Goal: Task Accomplishment & Management: Complete application form

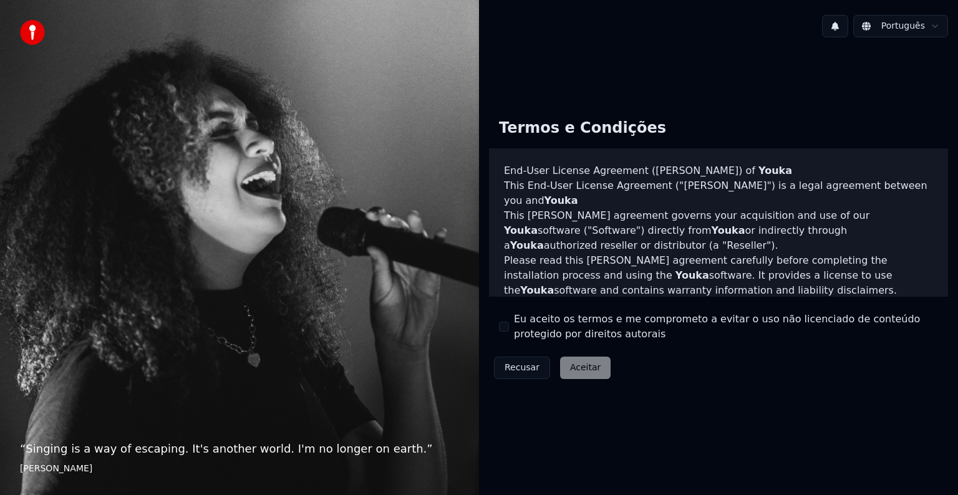
click at [509, 327] on button "Eu aceito os termos e me comprometo a evitar o uso não licenciado de conteúdo p…" at bounding box center [504, 327] width 10 height 10
click at [574, 368] on button "Aceitar" at bounding box center [585, 368] width 51 height 22
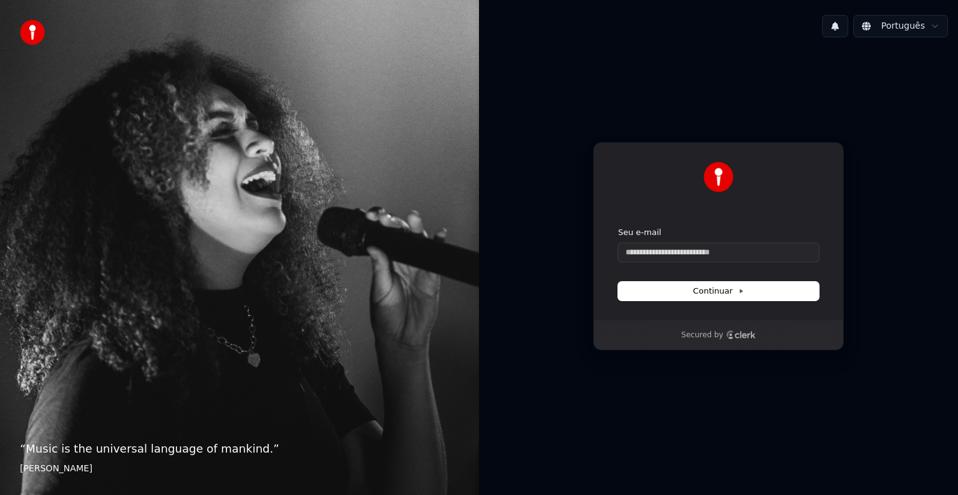
click at [920, 27] on html "“ Music is the universal language of mankind. ” Henry Wadsworth Longfellow Port…" at bounding box center [479, 247] width 958 height 495
click at [724, 72] on html "“ Music is the universal language of mankind. ” Henry Wadsworth Longfellow Port…" at bounding box center [479, 247] width 958 height 495
click at [713, 252] on input "Seu e-mail" at bounding box center [718, 252] width 201 height 19
click at [748, 294] on button "Continuar" at bounding box center [718, 291] width 201 height 19
